Goal: Information Seeking & Learning: Learn about a topic

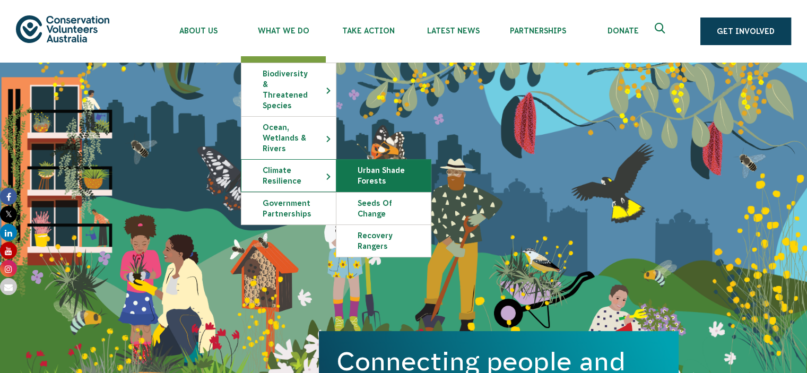
click at [383, 170] on link "Urban Shade Forests" at bounding box center [383, 176] width 94 height 32
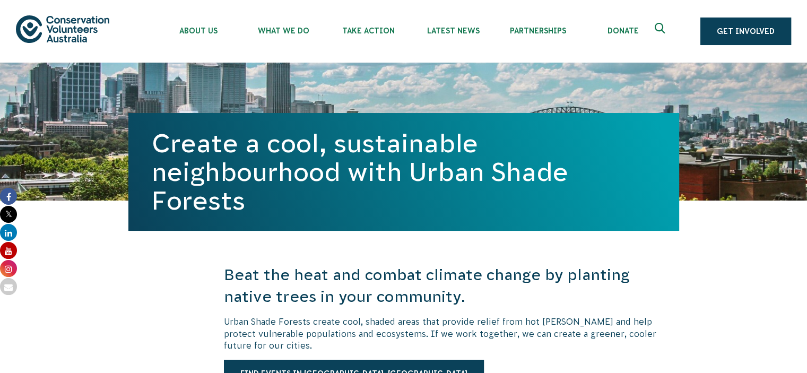
drag, startPoint x: 0, startPoint y: 0, endPoint x: 810, endPoint y: -7, distance: 810.4
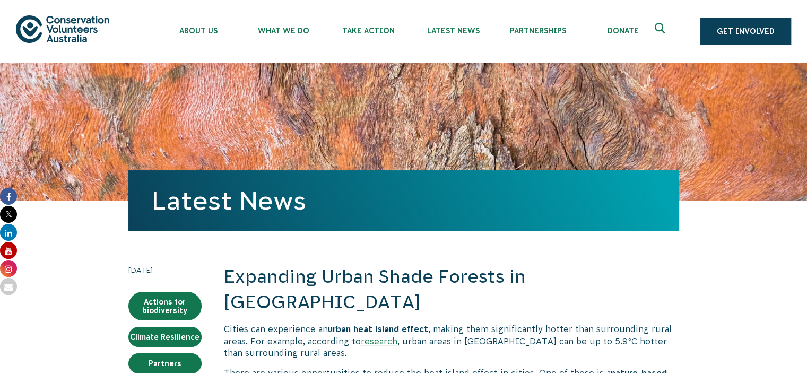
click at [716, 161] on div "Latest News" at bounding box center [403, 132] width 807 height 138
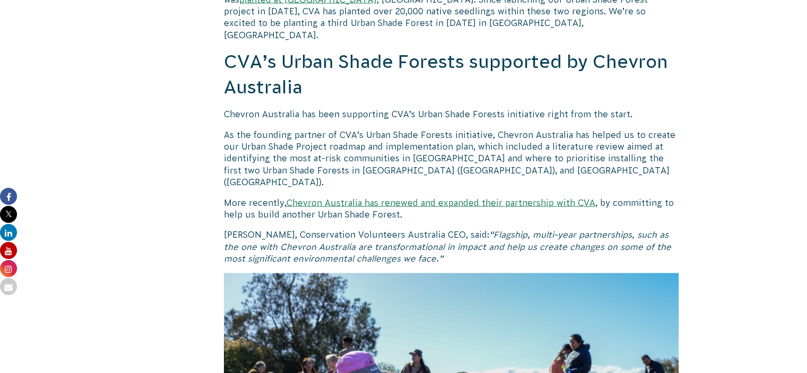
scroll to position [2059, 0]
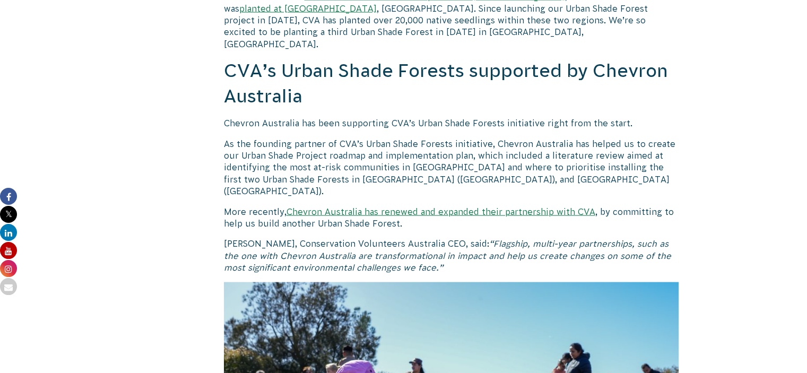
click at [674, 58] on h2 "CVA’s Urban Shade Forests supported by Chevron Australia" at bounding box center [451, 83] width 455 height 50
click at [626, 117] on p "Chevron Australia has been supporting CVA’s Urban Shade Forests initiative righ…" at bounding box center [451, 123] width 455 height 12
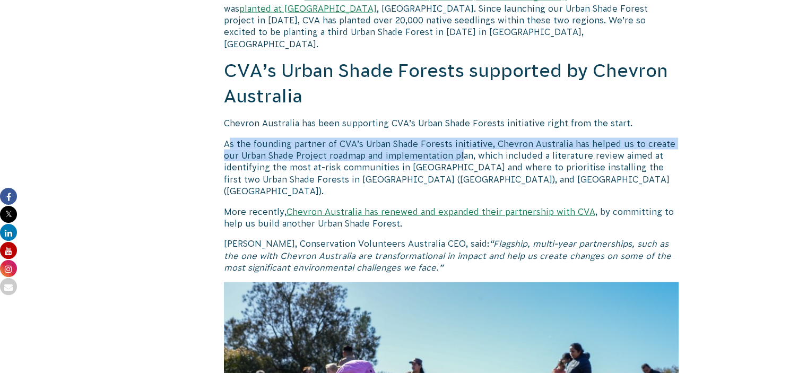
drag, startPoint x: 230, startPoint y: 106, endPoint x: 463, endPoint y: 119, distance: 233.3
click at [463, 138] on p "As the founding partner of CVA’s Urban Shade Forests initiative, Chevron Austra…" at bounding box center [451, 167] width 455 height 59
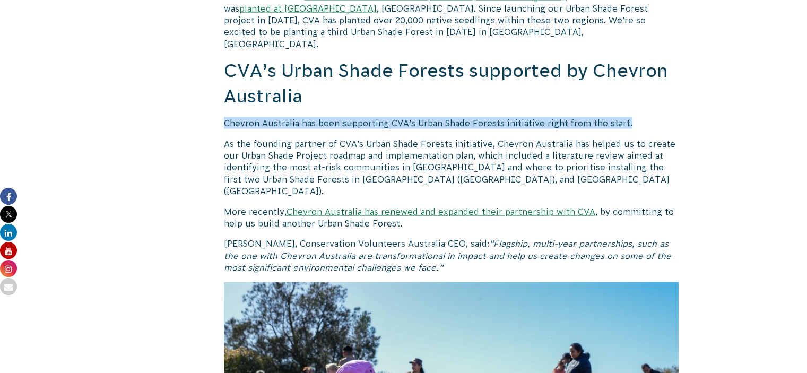
drag, startPoint x: 654, startPoint y: 85, endPoint x: 223, endPoint y: 88, distance: 430.9
click at [224, 117] on p "Chevron Australia has been supporting CVA’s Urban Shade Forests initiative righ…" at bounding box center [451, 123] width 455 height 12
drag, startPoint x: 252, startPoint y: 87, endPoint x: 574, endPoint y: 112, distance: 322.6
click at [574, 138] on p "As the founding partner of CVA’s Urban Shade Forests initiative, Chevron Austra…" at bounding box center [451, 167] width 455 height 59
drag, startPoint x: 647, startPoint y: 82, endPoint x: 217, endPoint y: 77, distance: 430.4
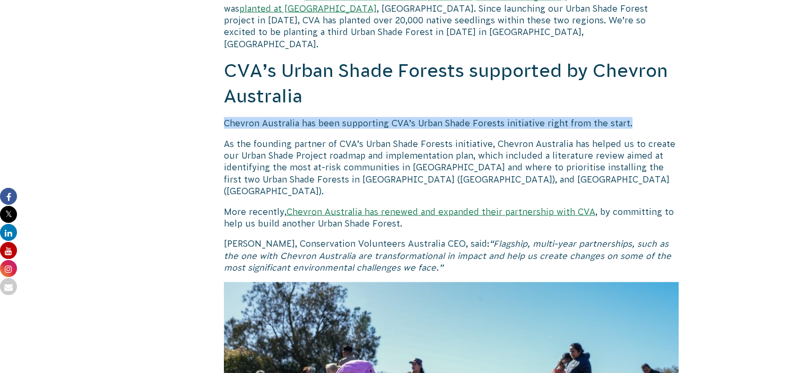
click at [477, 117] on p "Chevron Australia has been supporting CVA’s Urban Shade Forests initiative righ…" at bounding box center [451, 123] width 455 height 12
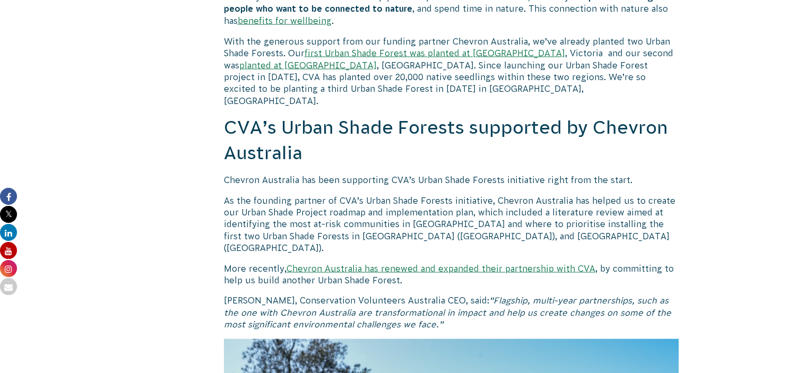
scroll to position [2060, 0]
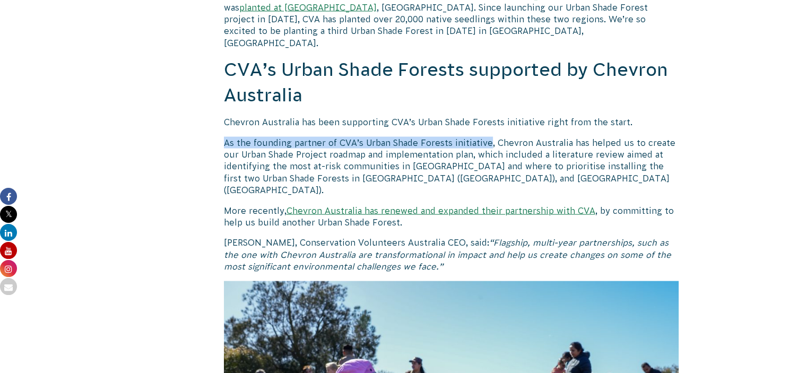
drag, startPoint x: 227, startPoint y: 106, endPoint x: 488, endPoint y: 106, distance: 261.6
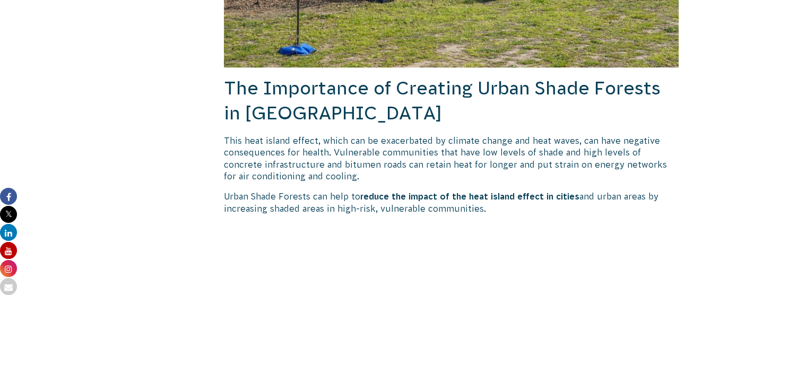
scroll to position [0, 0]
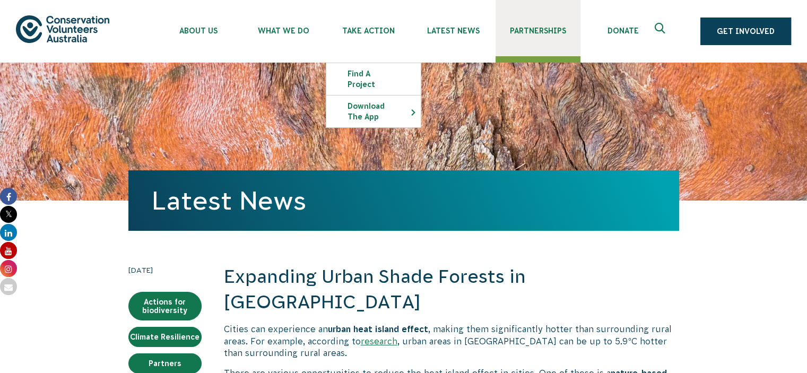
click at [542, 40] on link "Partnerships" at bounding box center [538, 28] width 85 height 56
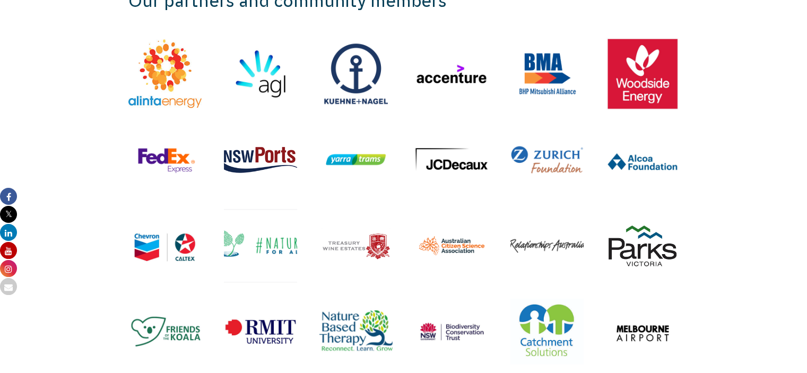
scroll to position [1299, 0]
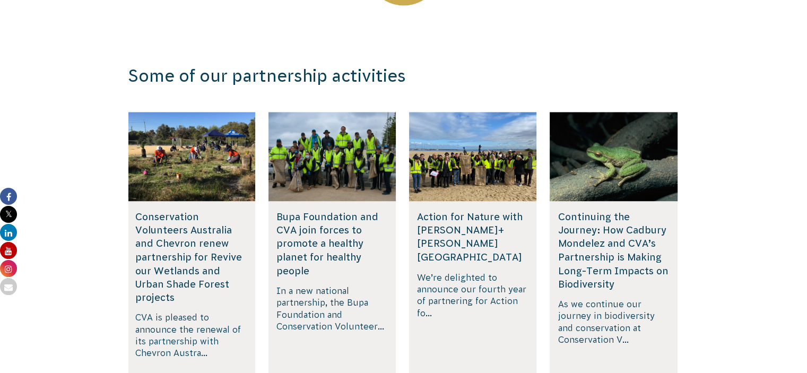
scroll to position [1749, 0]
